Goal: Obtain resource: Download file/media

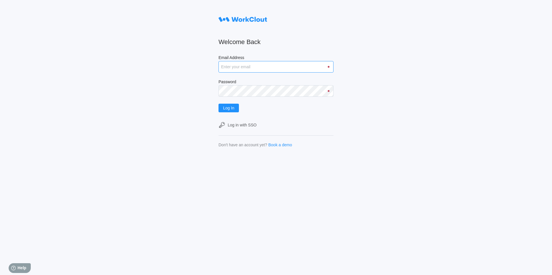
click at [234, 68] on input "Email Address" at bounding box center [276, 67] width 115 height 12
type input "[EMAIL_ADDRESS][DOMAIN_NAME]"
click at [234, 110] on span "Log In" at bounding box center [228, 108] width 11 height 4
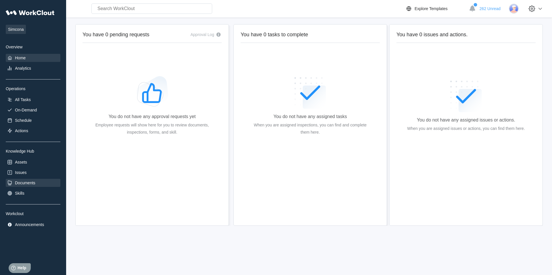
click at [35, 184] on div "Documents" at bounding box center [25, 182] width 20 height 5
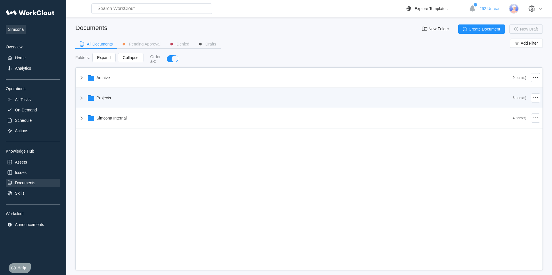
click at [116, 99] on div "Projects" at bounding box center [295, 97] width 435 height 15
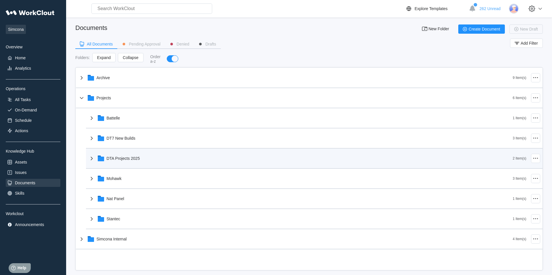
click at [148, 157] on div "DTA Projects 2025" at bounding box center [300, 158] width 425 height 15
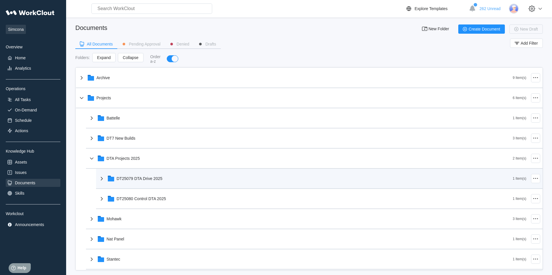
click at [135, 181] on div "DT25079 DTA Drive 2025" at bounding box center [140, 178] width 46 height 5
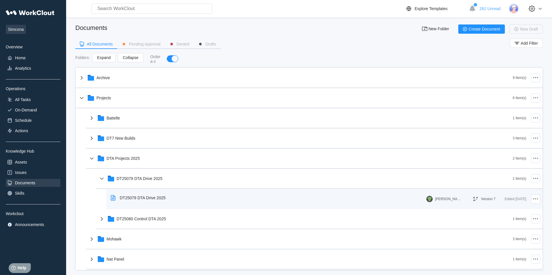
click at [166, 197] on div "DT25079 DTA Drive 2025" at bounding box center [143, 197] width 46 height 5
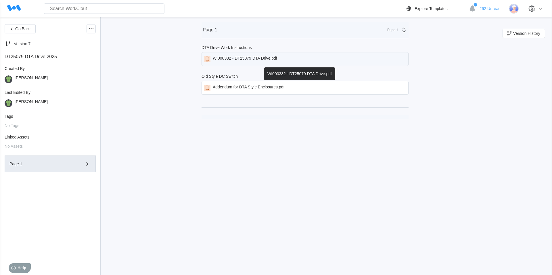
click at [274, 59] on div "WI000332 - DT25079 DTA Drive.pdf" at bounding box center [245, 59] width 64 height 6
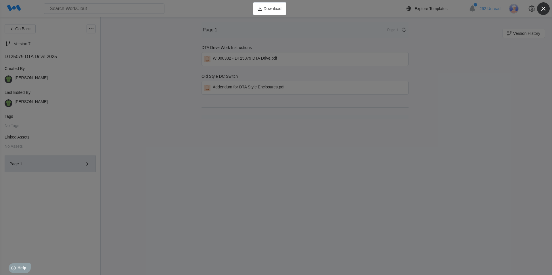
click at [541, 9] on icon "button" at bounding box center [543, 9] width 8 height 8
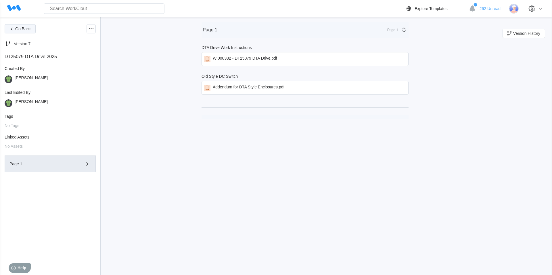
click at [27, 29] on span "Go Back" at bounding box center [23, 29] width 16 height 4
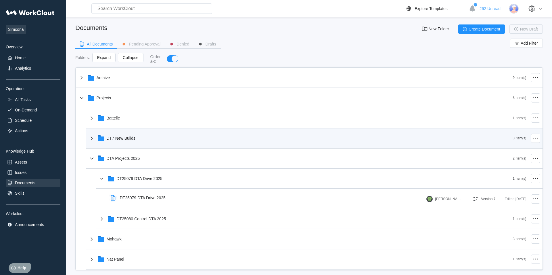
click at [135, 138] on div "DT7 New Builds" at bounding box center [121, 138] width 29 height 5
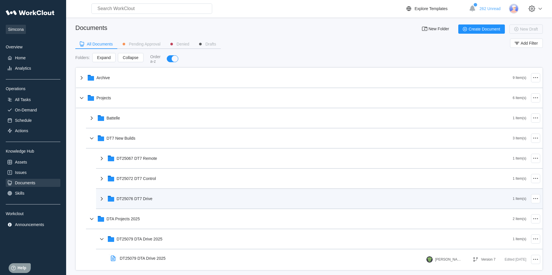
click at [149, 196] on div "DT25076 DT7 Drive" at bounding box center [305, 198] width 415 height 15
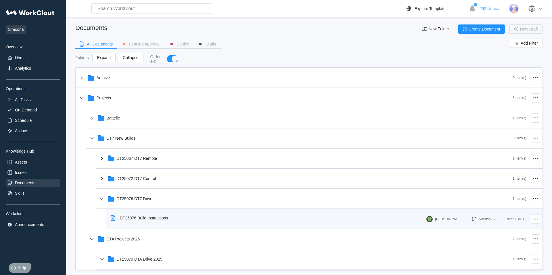
click at [167, 217] on div "DT25076 Build Instructions" at bounding box center [144, 217] width 48 height 5
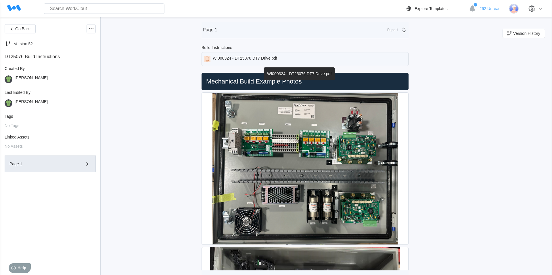
click at [270, 58] on div "WI000324 - DT25076 DT7 Drive.pdf" at bounding box center [245, 59] width 64 height 6
